Goal: Transaction & Acquisition: Purchase product/service

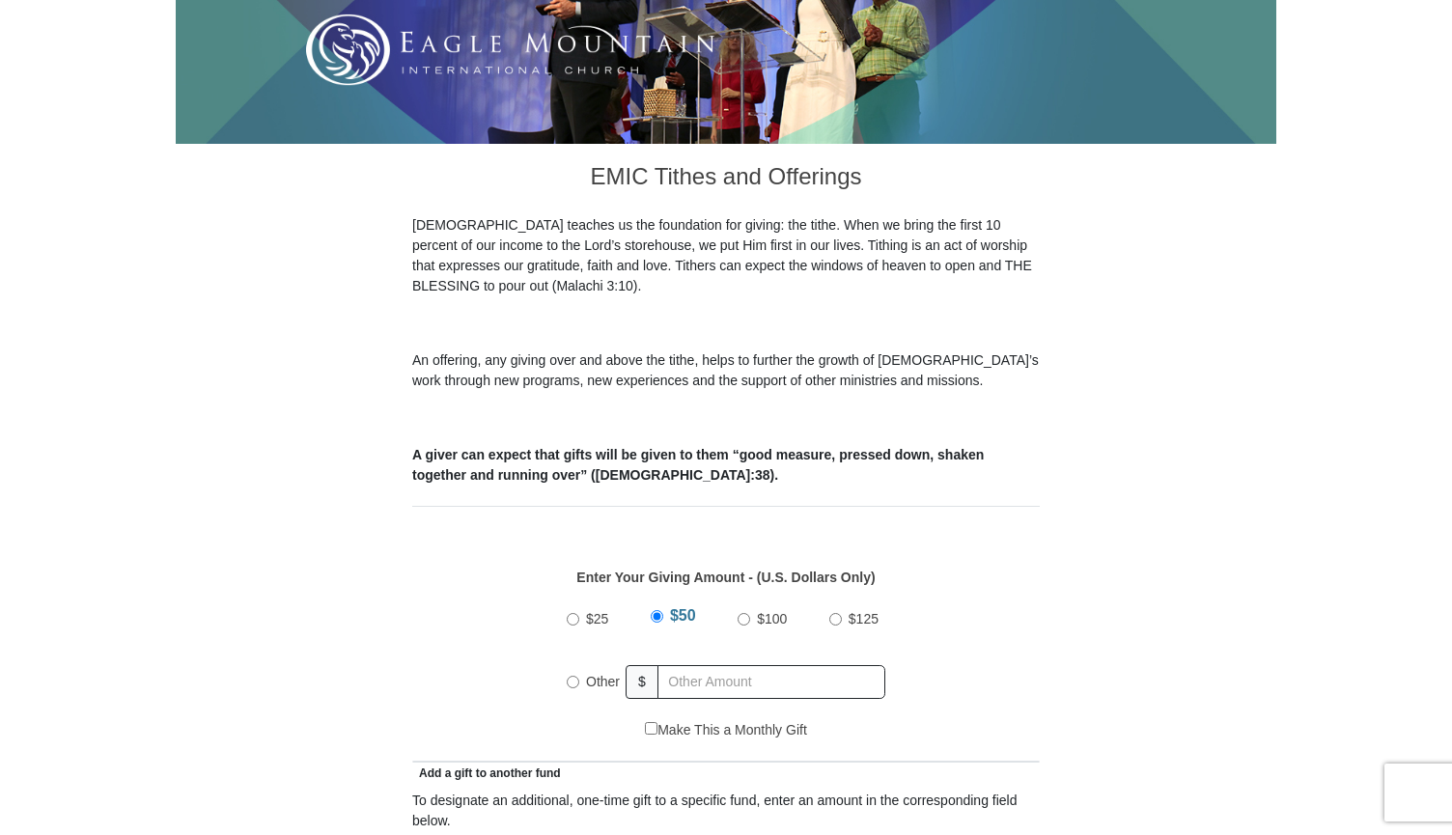
scroll to position [404, 0]
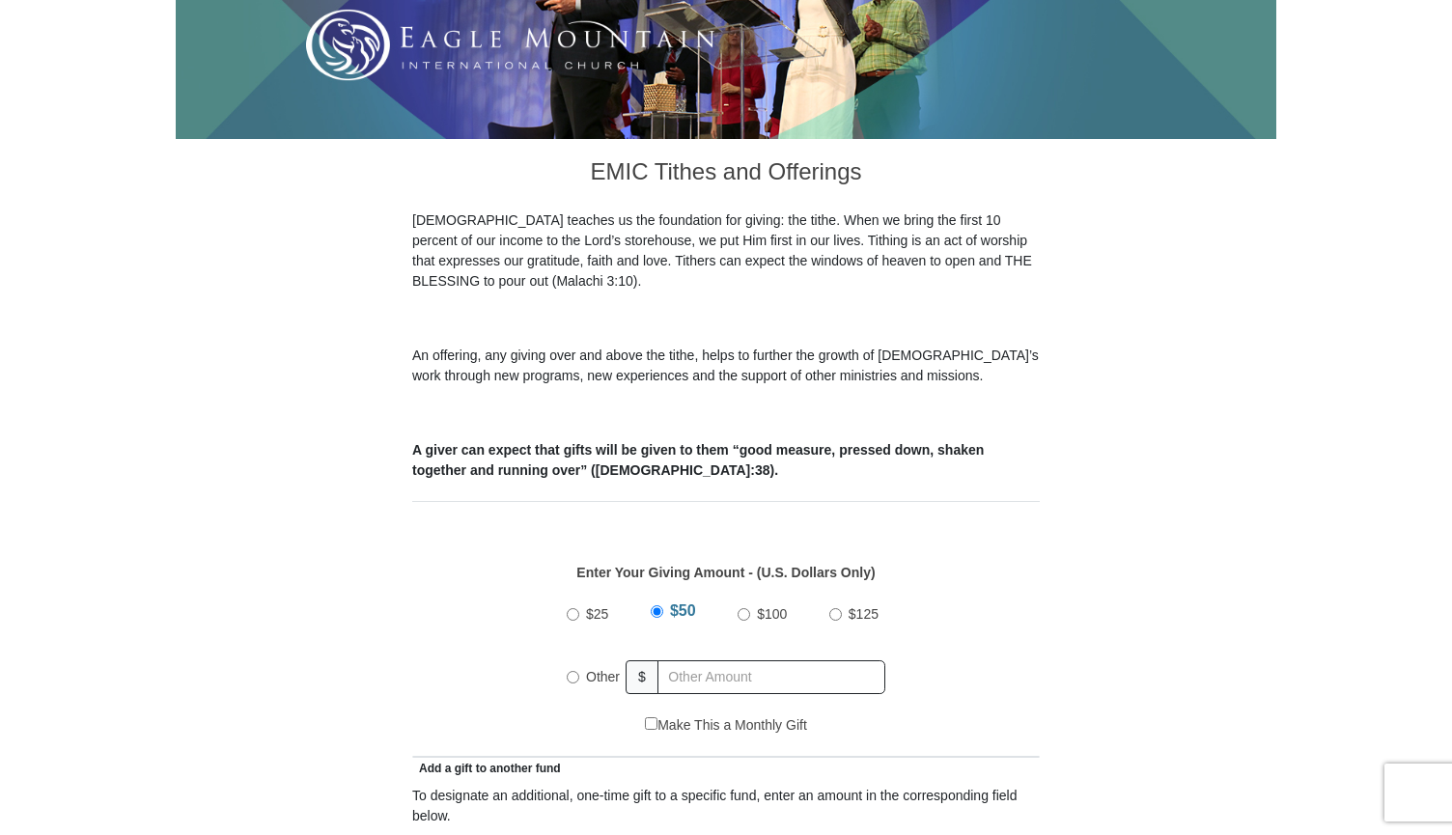
click at [577, 671] on input "Other" at bounding box center [573, 677] width 13 height 13
radio input "true"
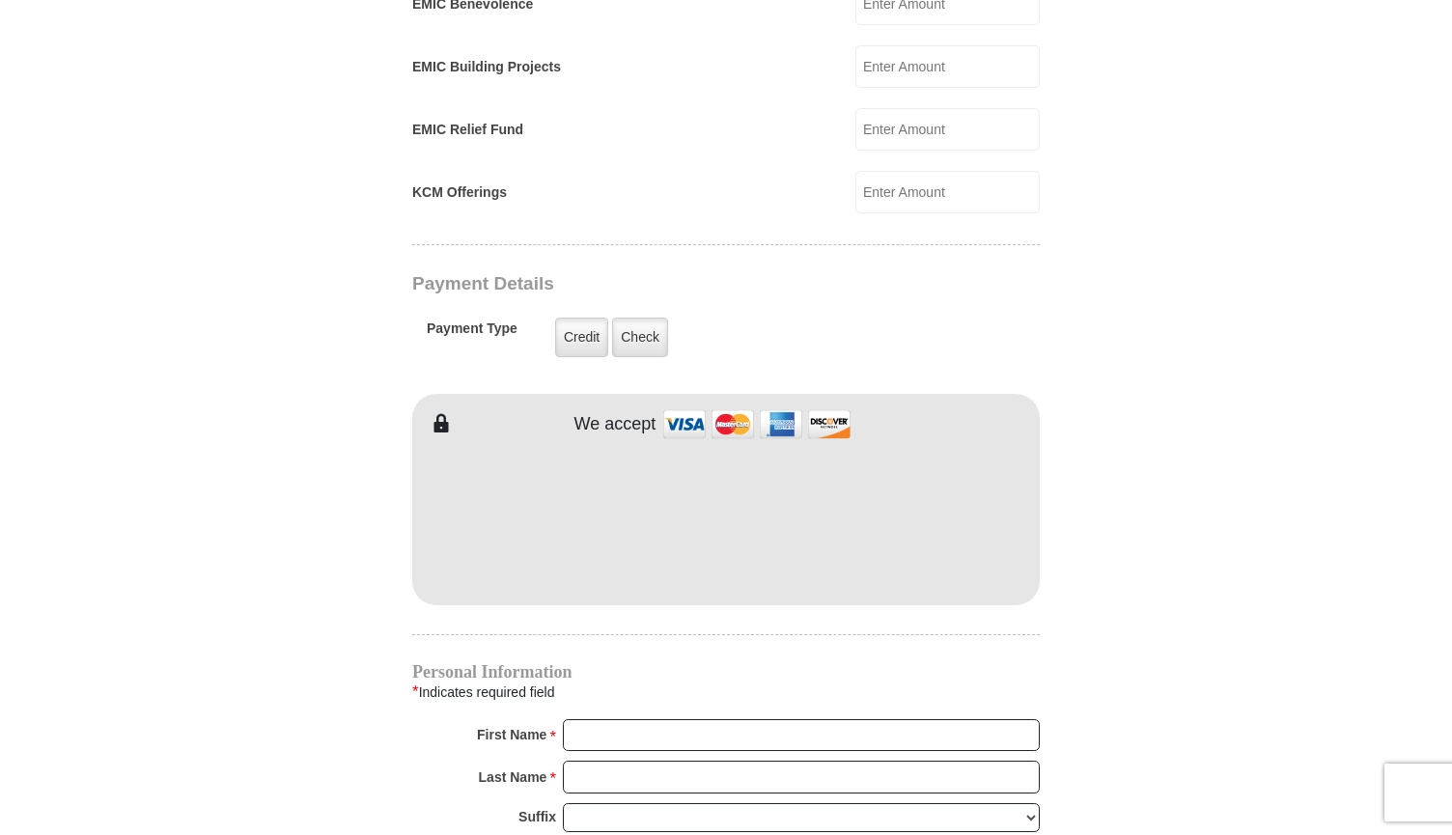
scroll to position [1339, 0]
type input "600.00"
click at [577, 321] on label "Credit" at bounding box center [581, 337] width 53 height 40
click at [0, 0] on input "Credit" at bounding box center [0, 0] width 0 height 0
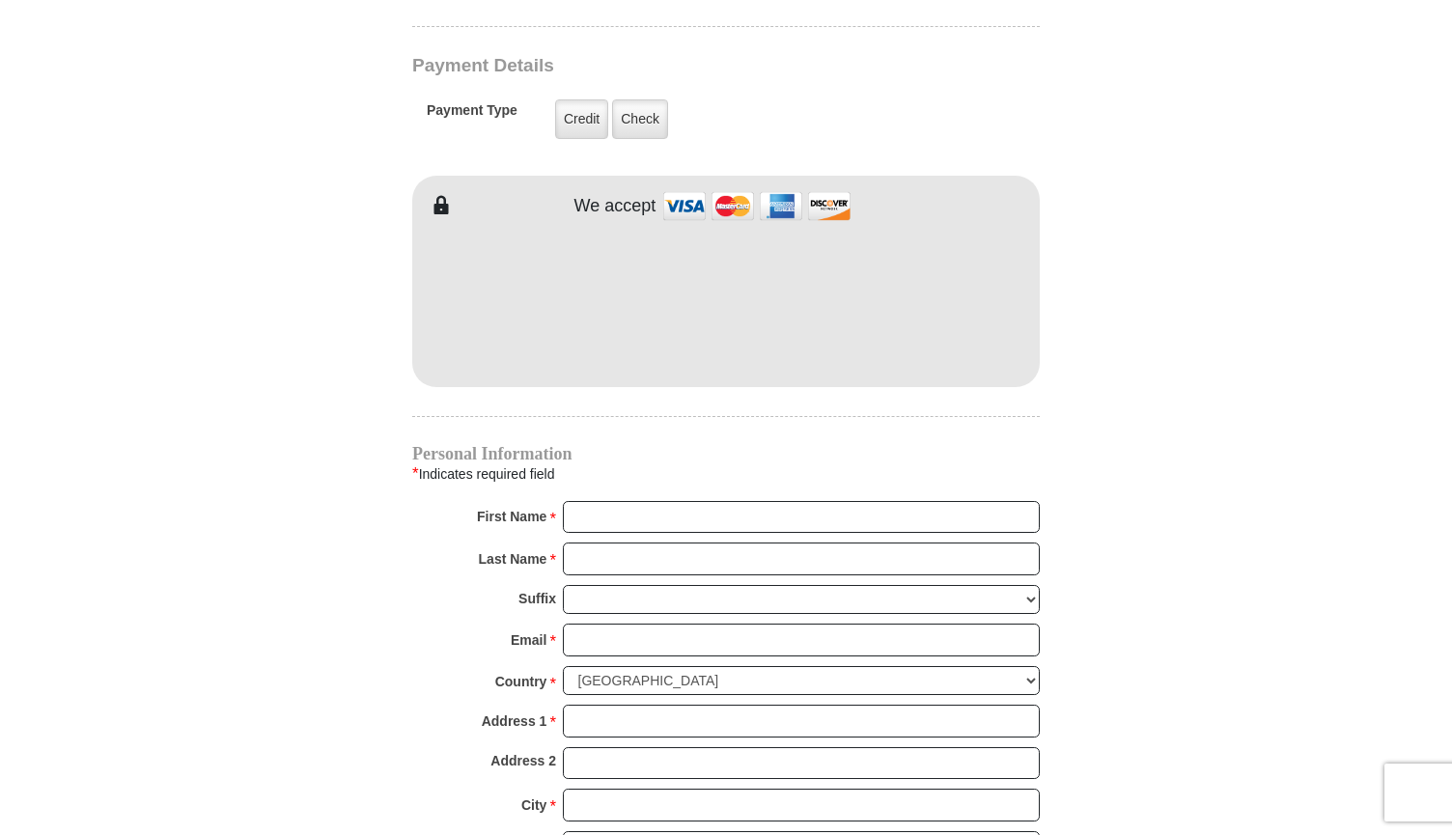
scroll to position [1574, 0]
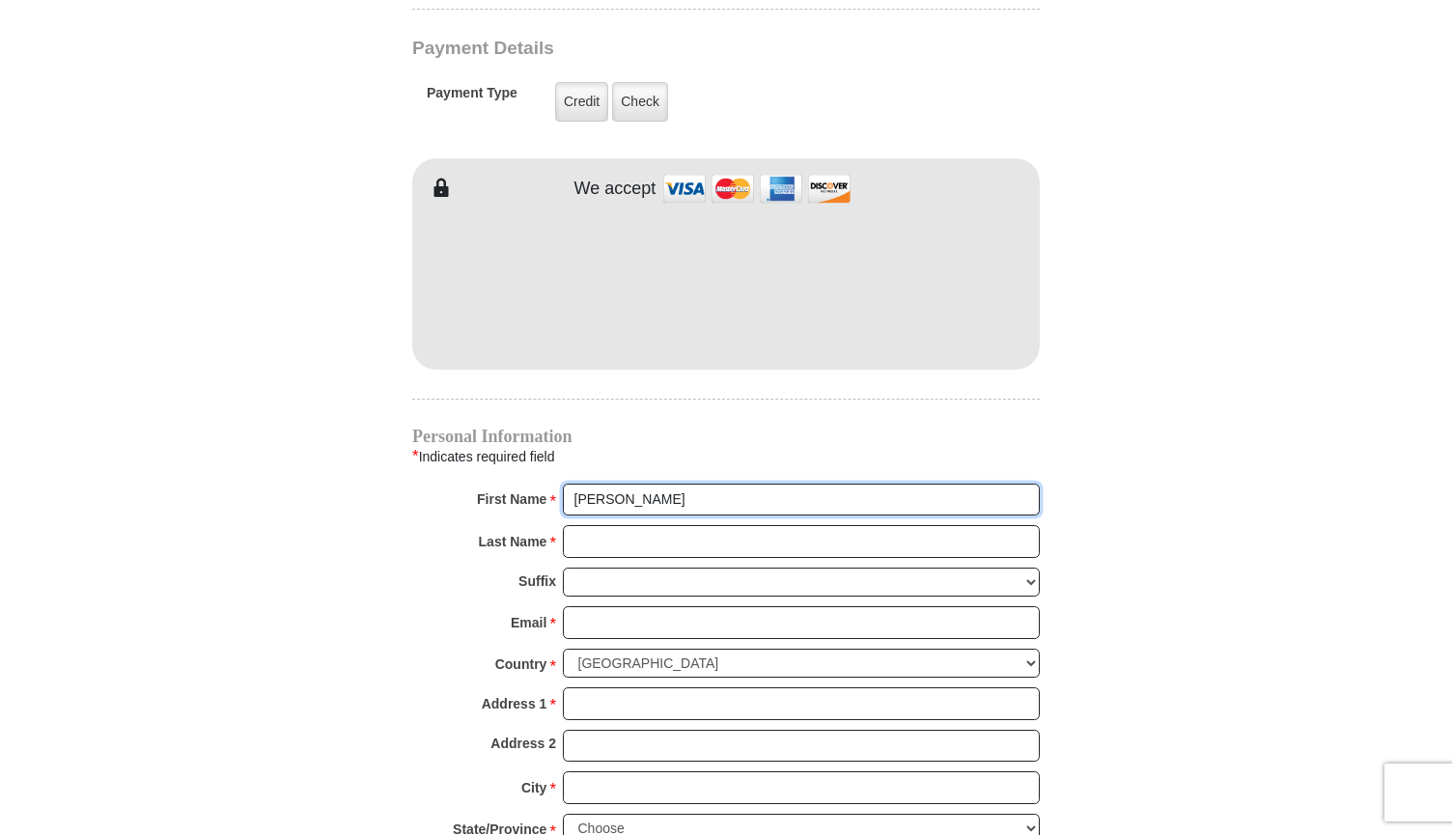
type input "[PERSON_NAME]"
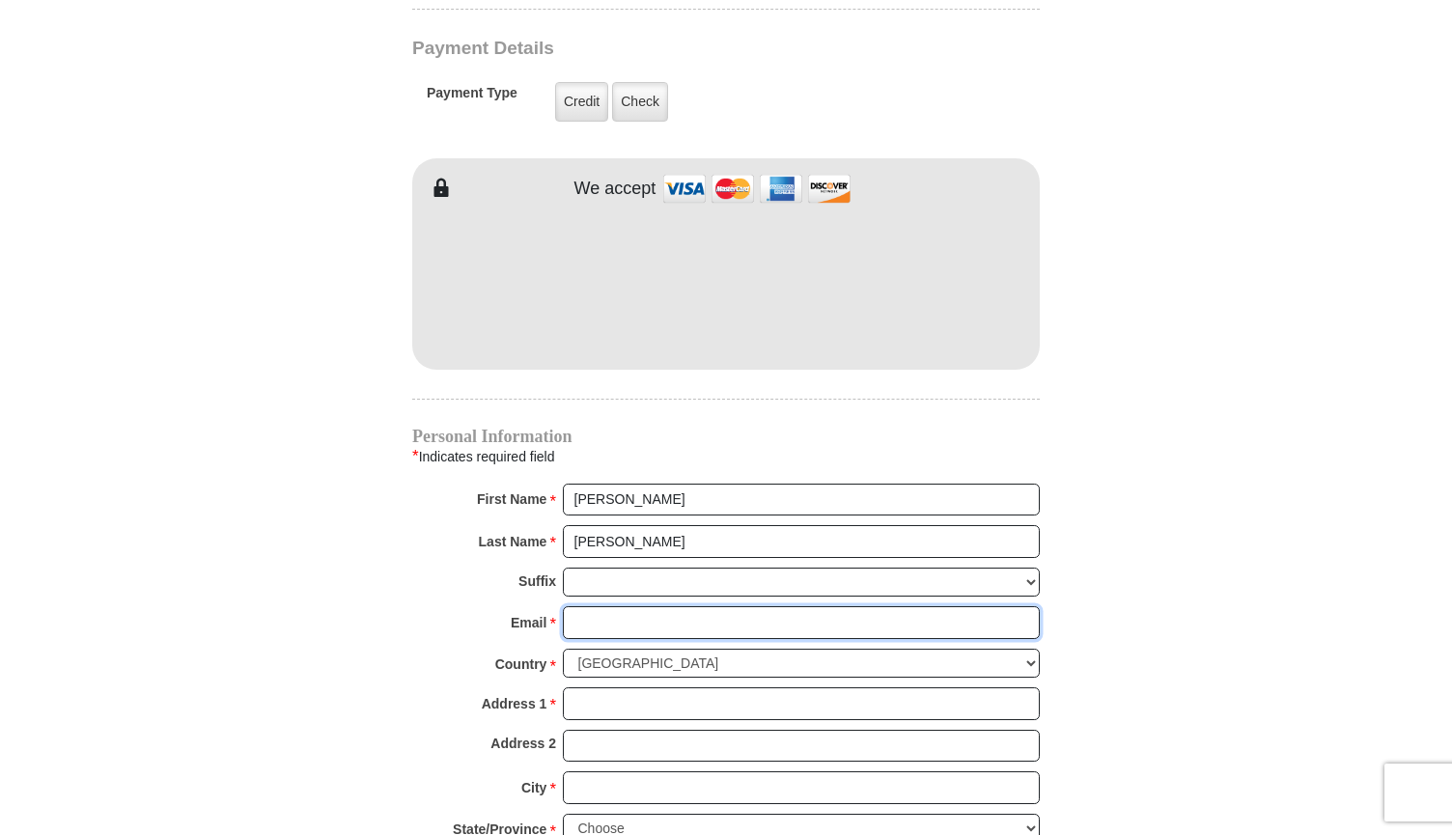
click at [746, 606] on input "Email *" at bounding box center [801, 622] width 477 height 33
type input "[PERSON_NAME][EMAIL_ADDRESS][PERSON_NAME][DOMAIN_NAME]"
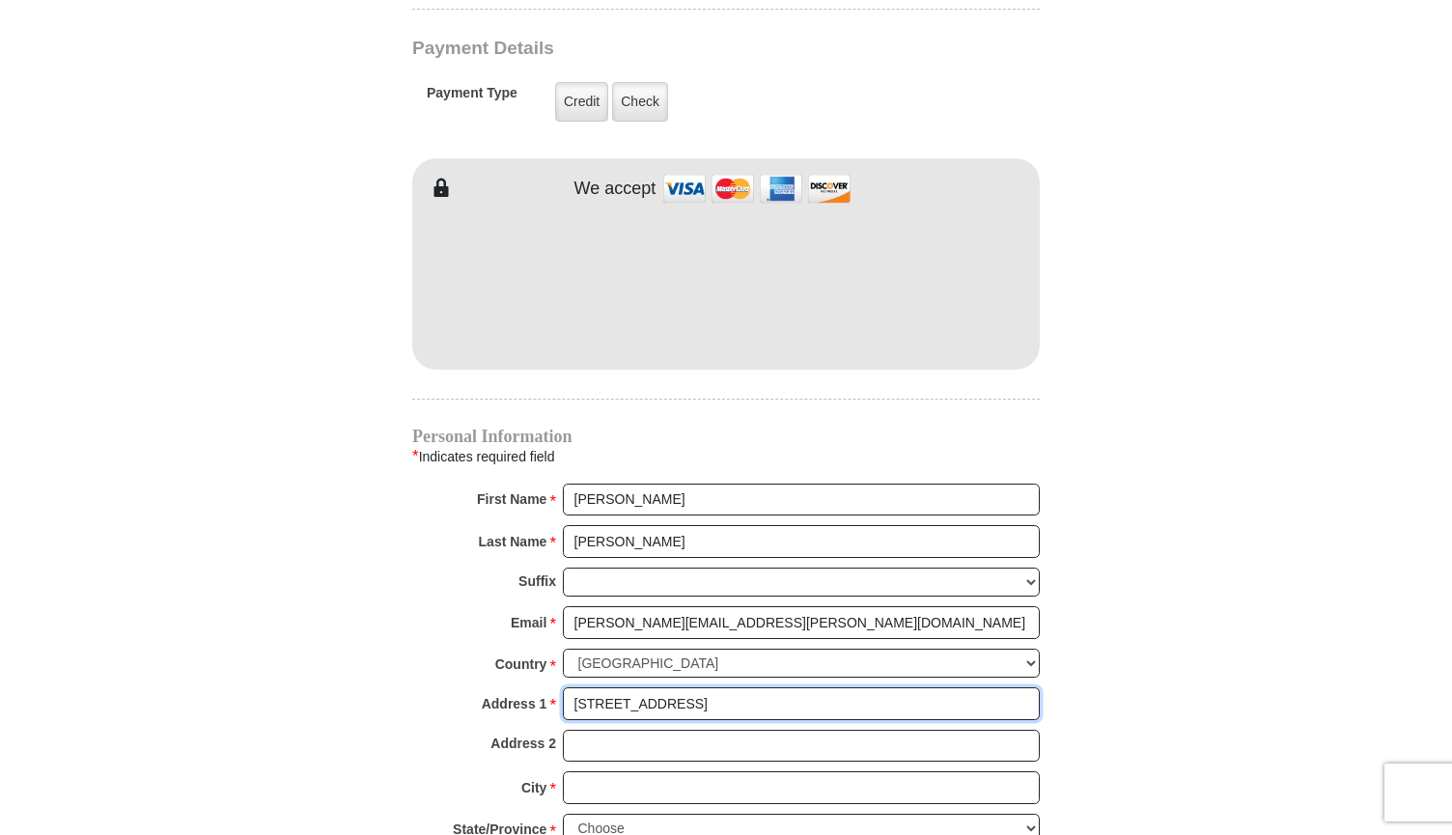
type input "[STREET_ADDRESS]"
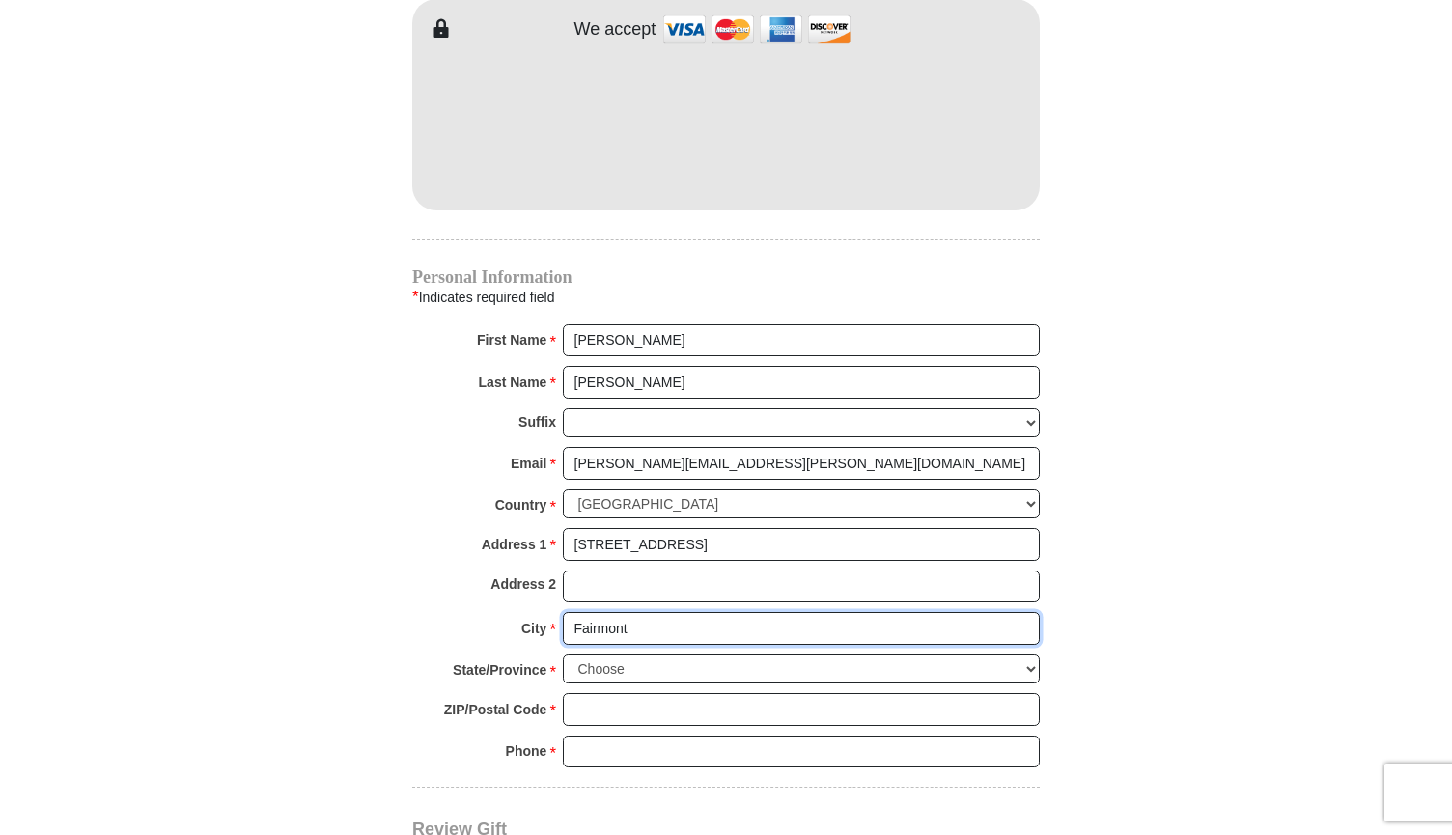
scroll to position [1759, 0]
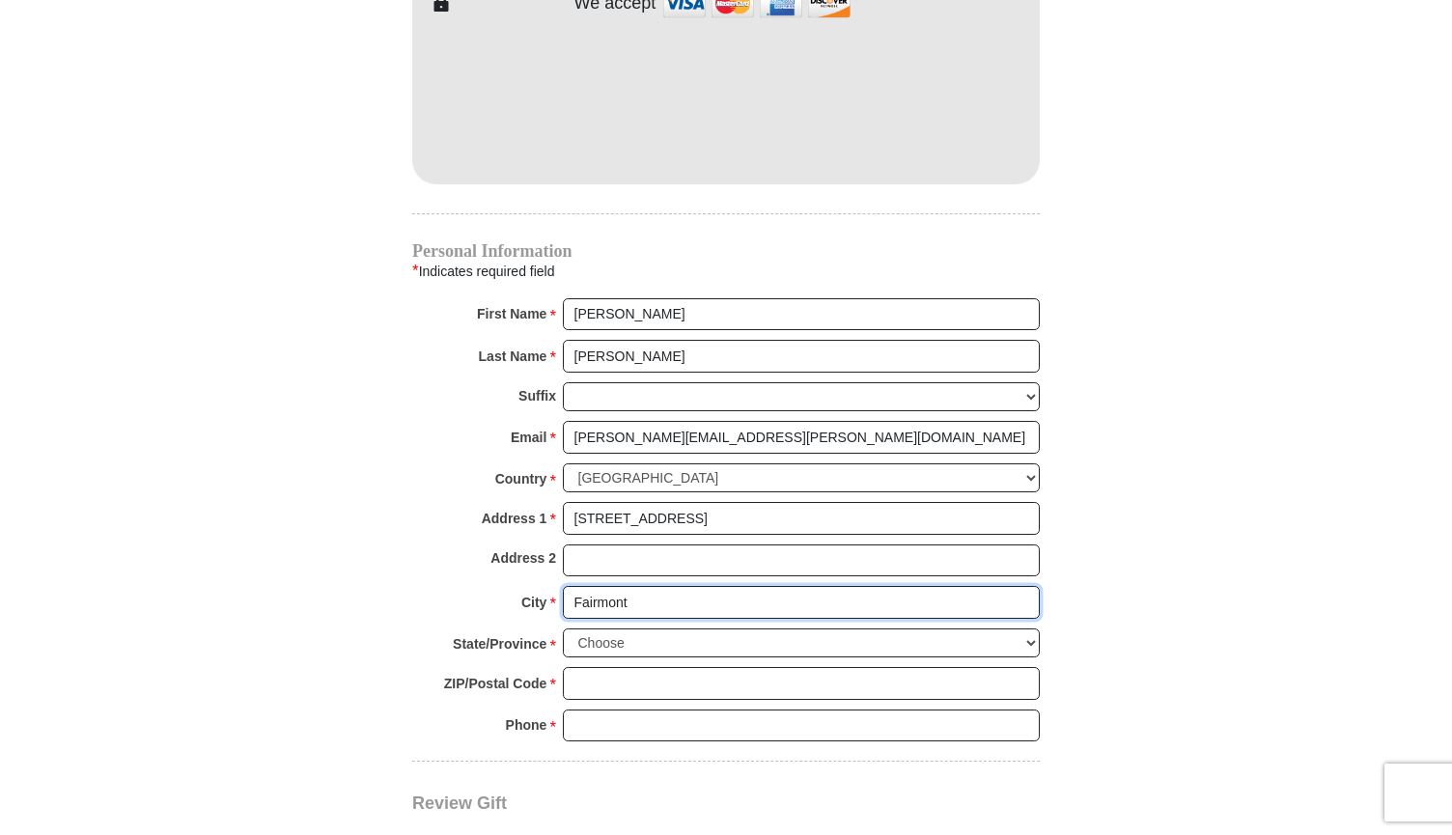
type input "Fairmont"
select select "WV"
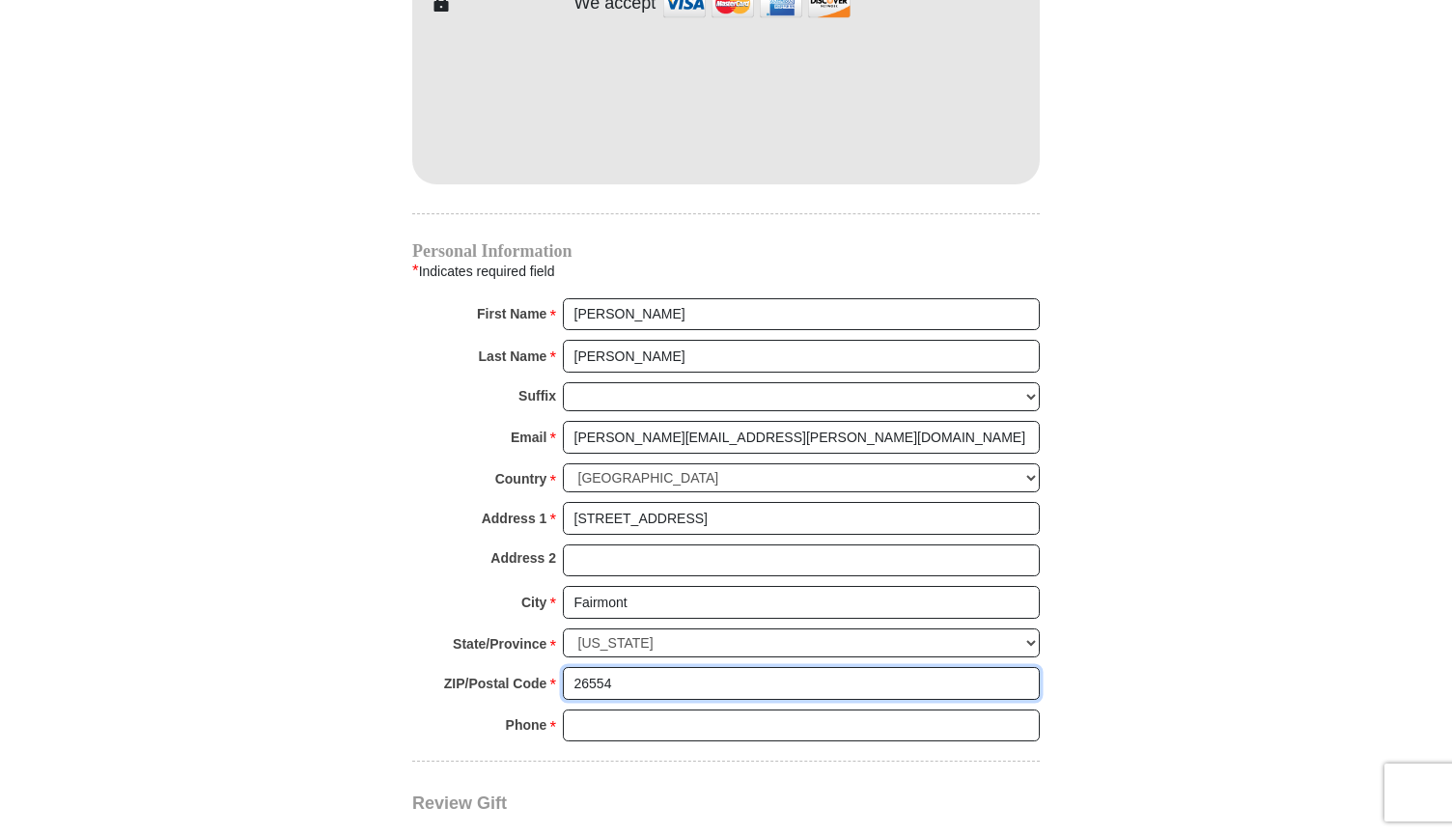
type input "26554"
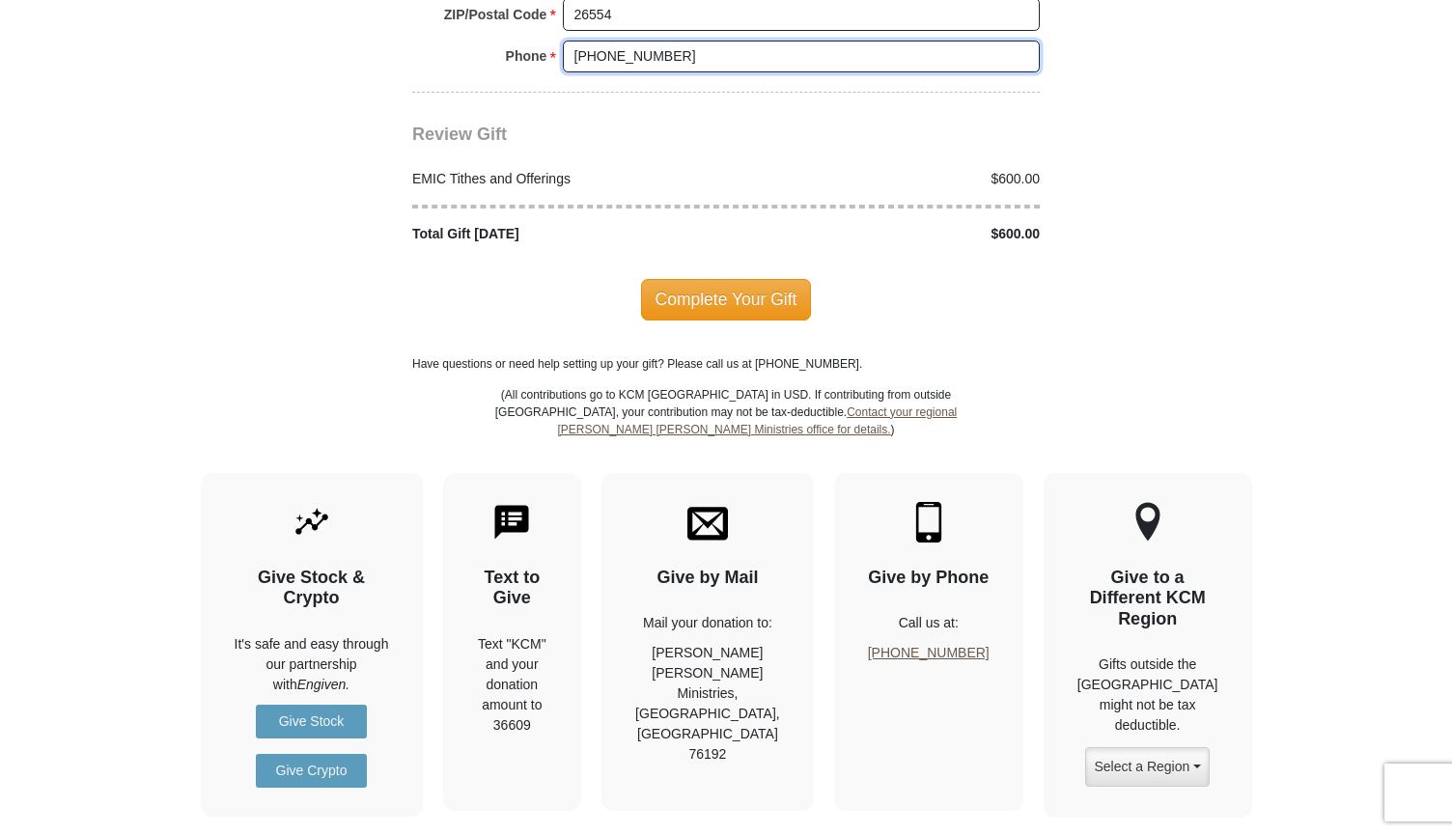
scroll to position [2437, 0]
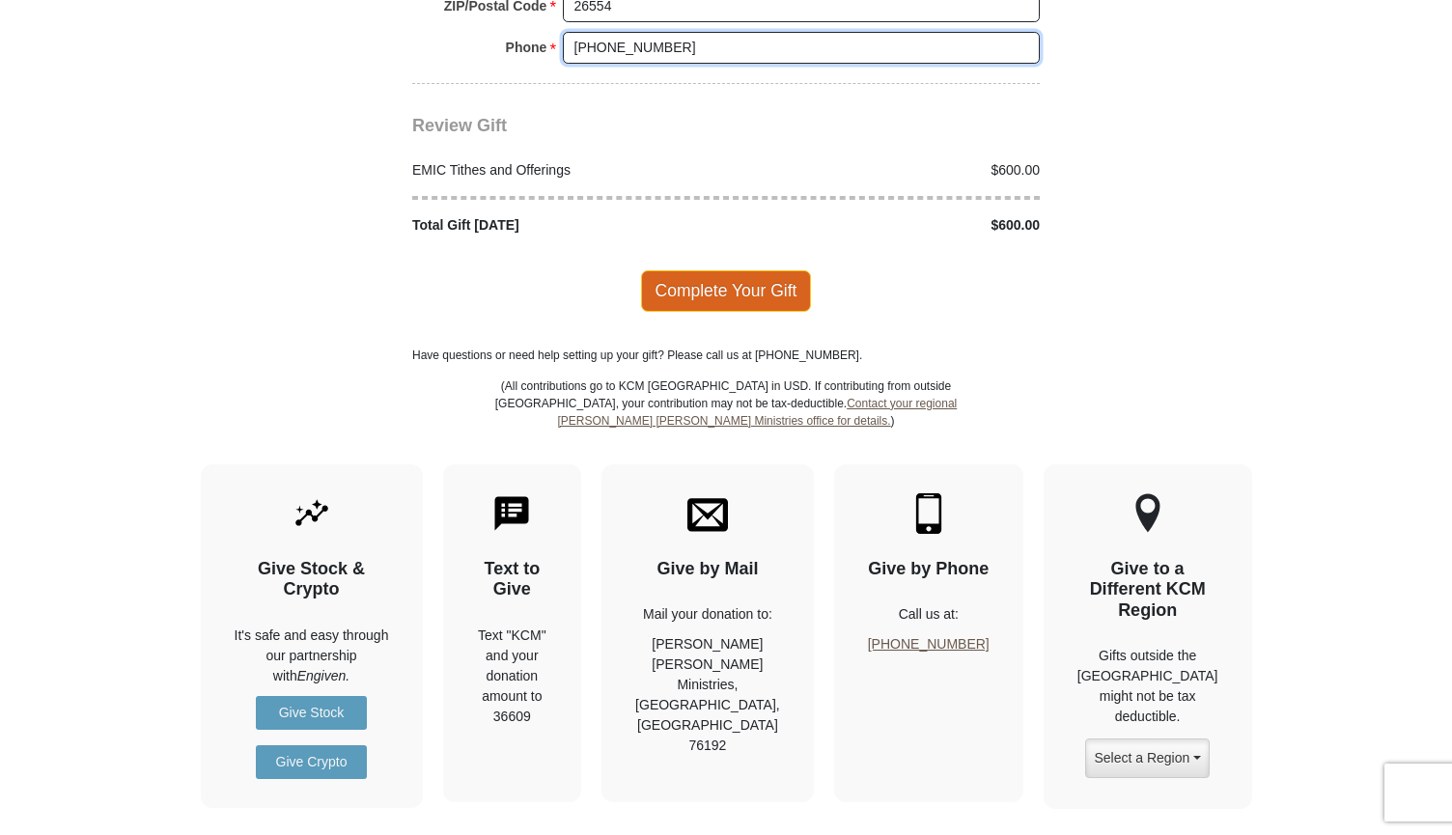
type input "[PHONE_NUMBER]"
click at [732, 270] on span "Complete Your Gift" at bounding box center [726, 290] width 171 height 41
